Goal: Navigation & Orientation: Find specific page/section

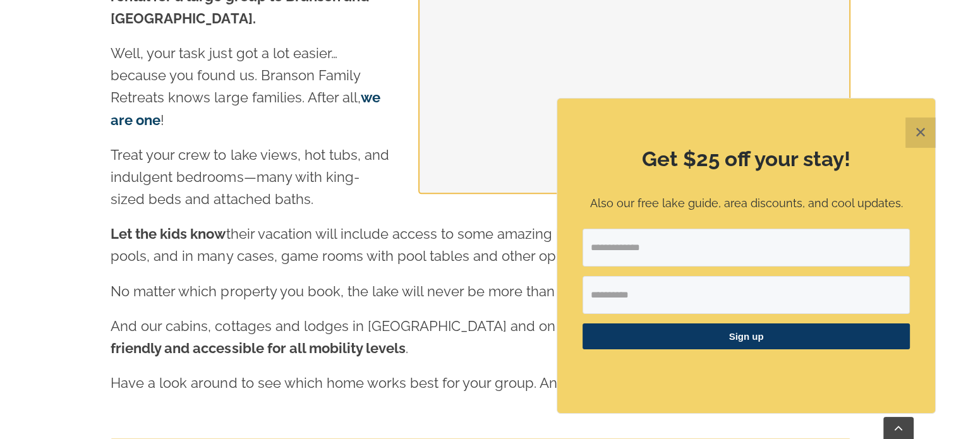
scroll to position [1453, 0]
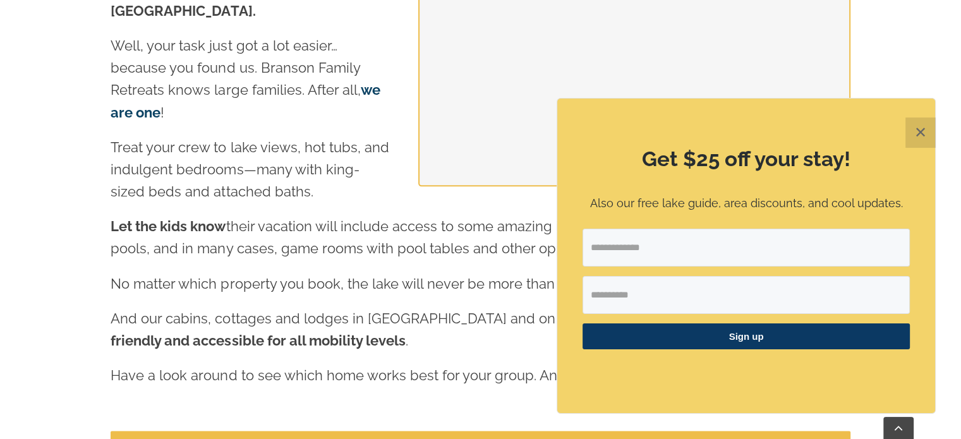
click at [920, 135] on button "✕" at bounding box center [920, 133] width 30 height 30
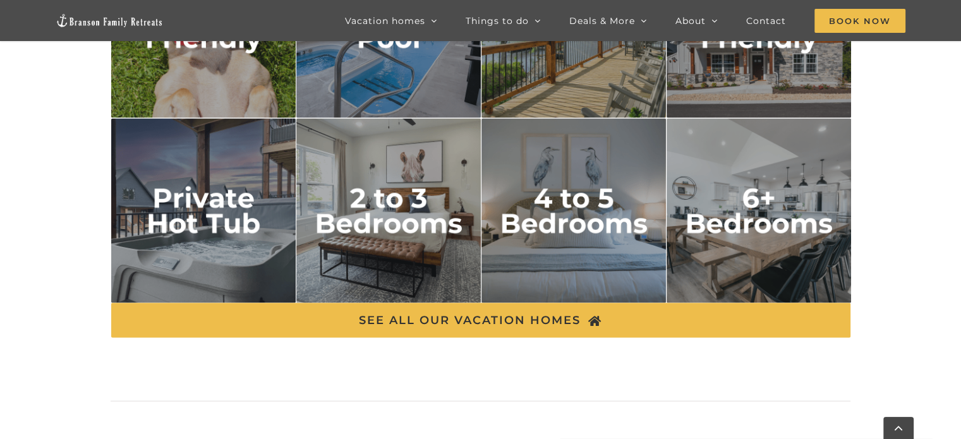
scroll to position [2139, 0]
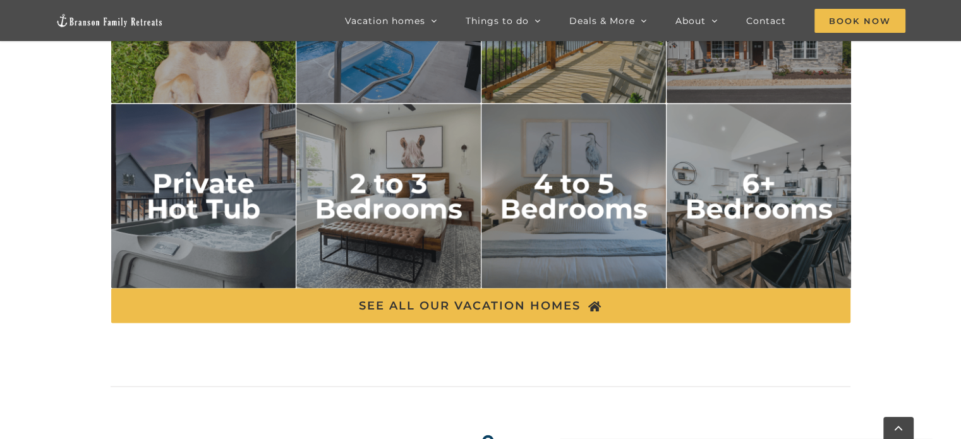
click at [315, 247] on img "2 to 3 bedrooms" at bounding box center [388, 196] width 185 height 185
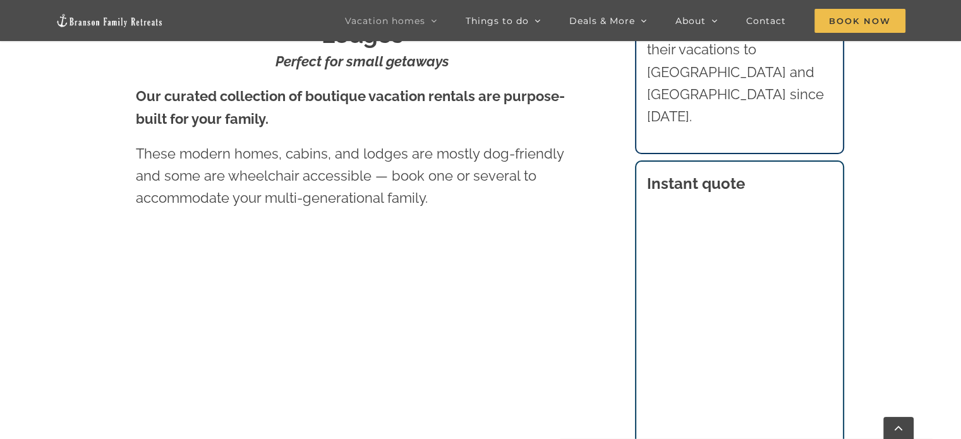
scroll to position [632, 0]
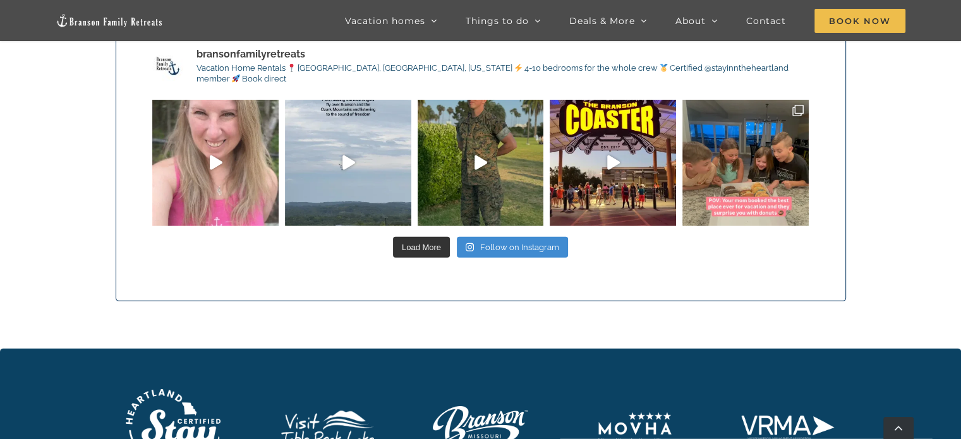
scroll to position [3809, 0]
